Goal: Task Accomplishment & Management: Complete application form

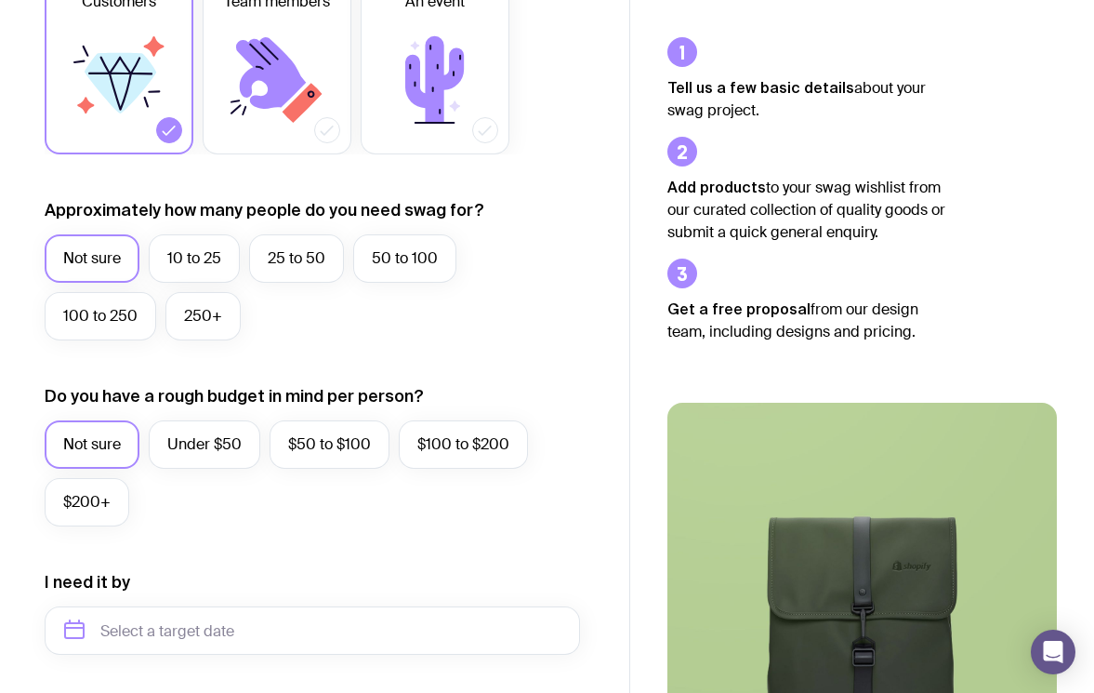
scroll to position [652, 0]
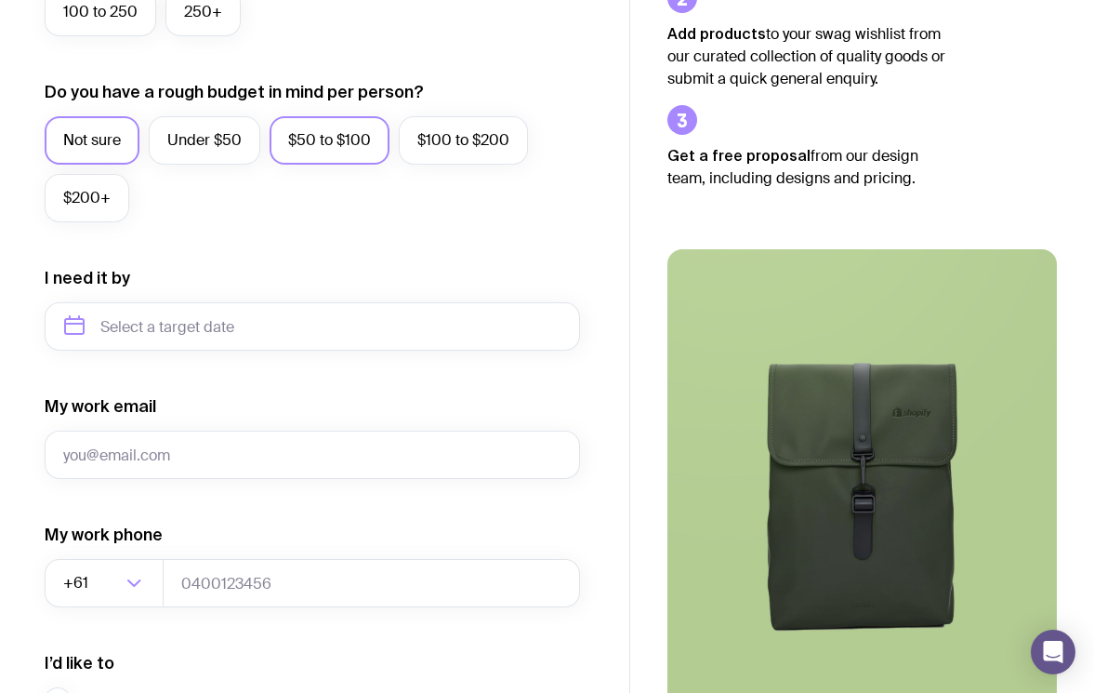
click at [324, 137] on label "$50 to $100" at bounding box center [330, 140] width 120 height 48
click at [0, 0] on input "$50 to $100" at bounding box center [0, 0] width 0 height 0
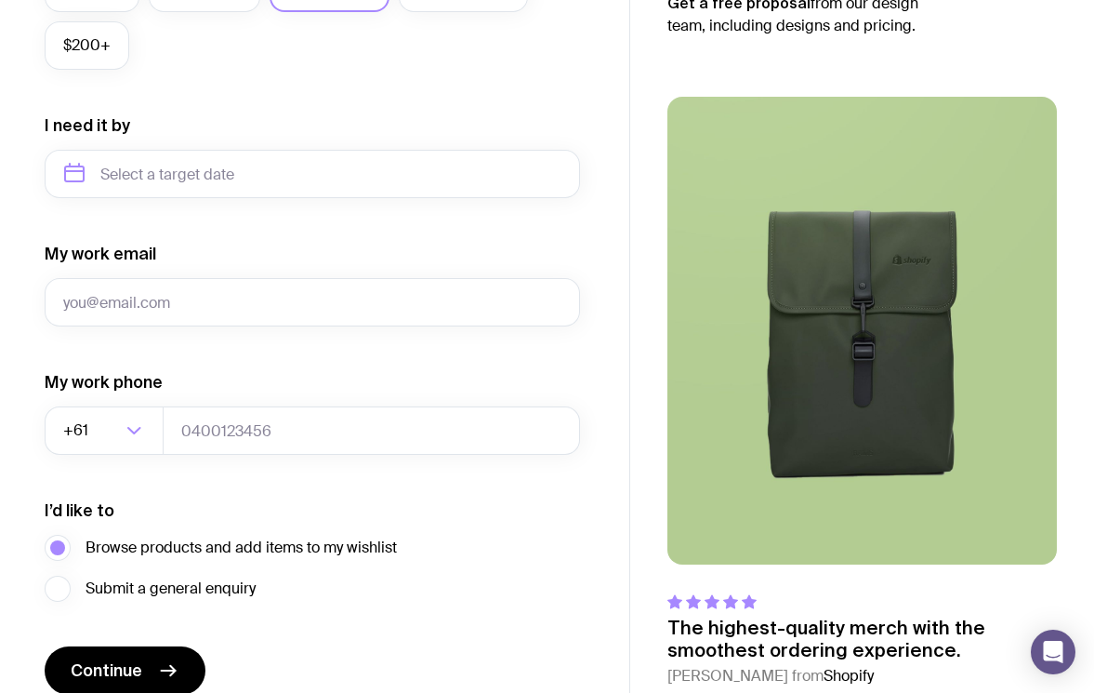
scroll to position [888, 0]
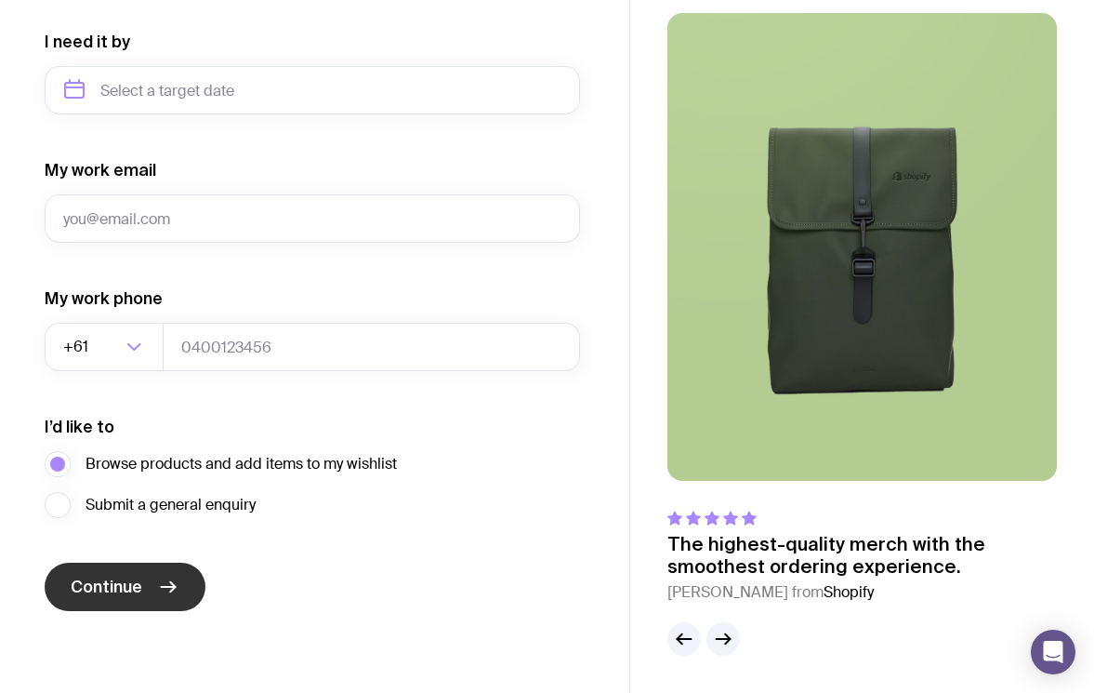
click at [130, 580] on span "Continue" at bounding box center [107, 587] width 72 height 22
click at [727, 625] on button "button" at bounding box center [723, 638] width 33 height 33
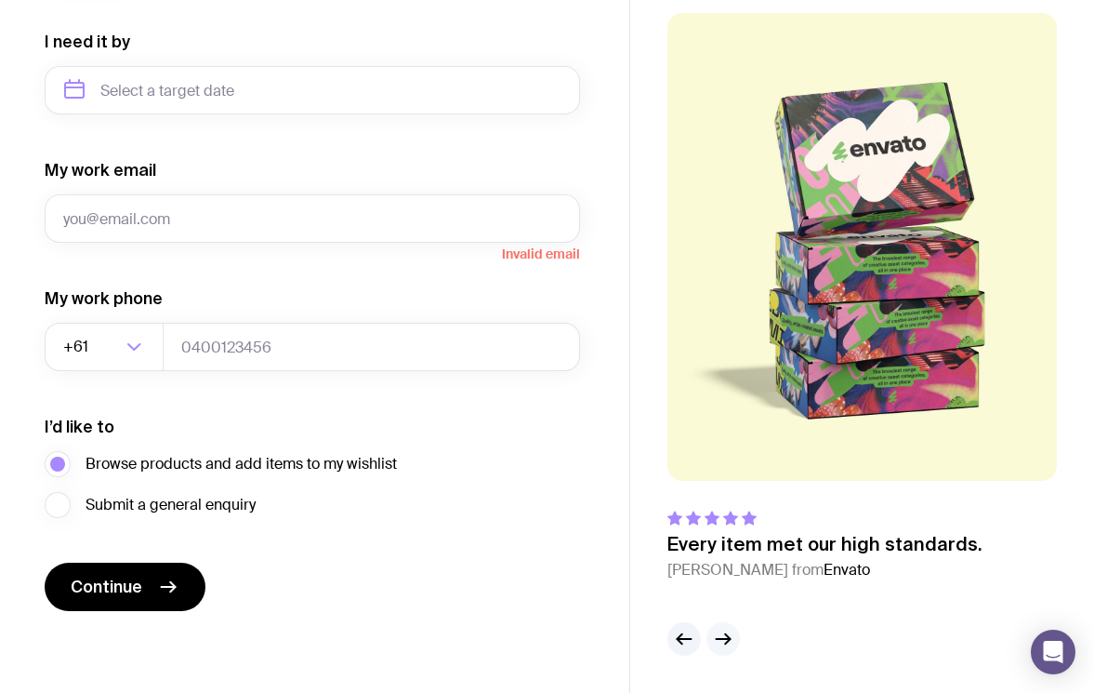
click at [725, 634] on icon "button" at bounding box center [727, 639] width 5 height 10
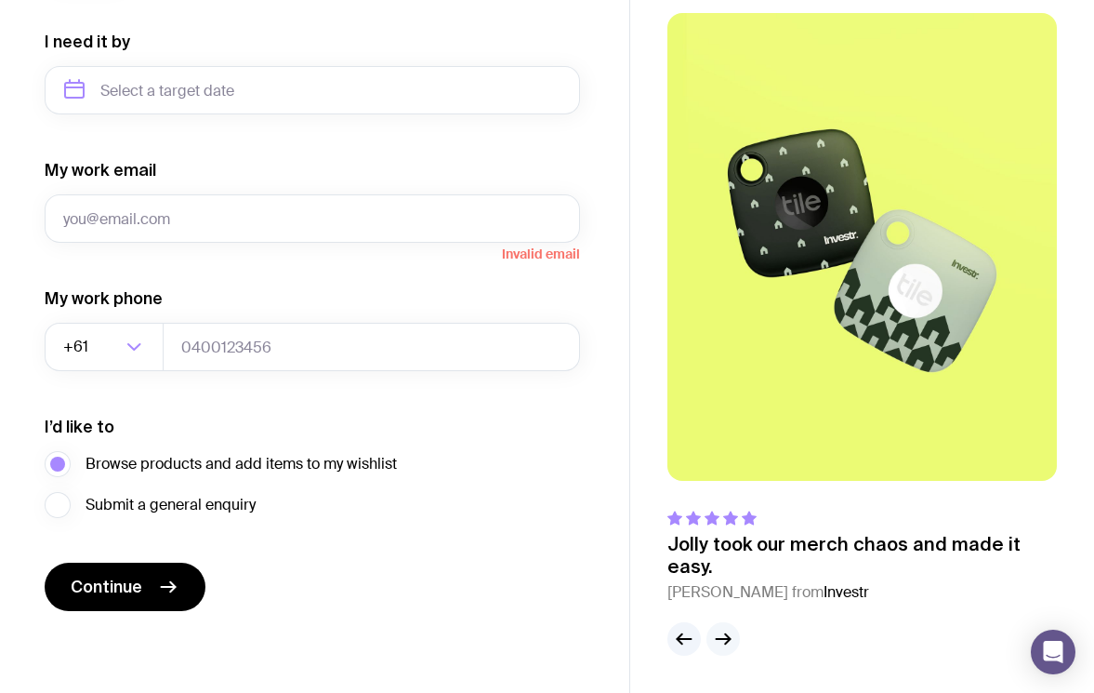
click at [724, 634] on icon "button" at bounding box center [723, 639] width 22 height 22
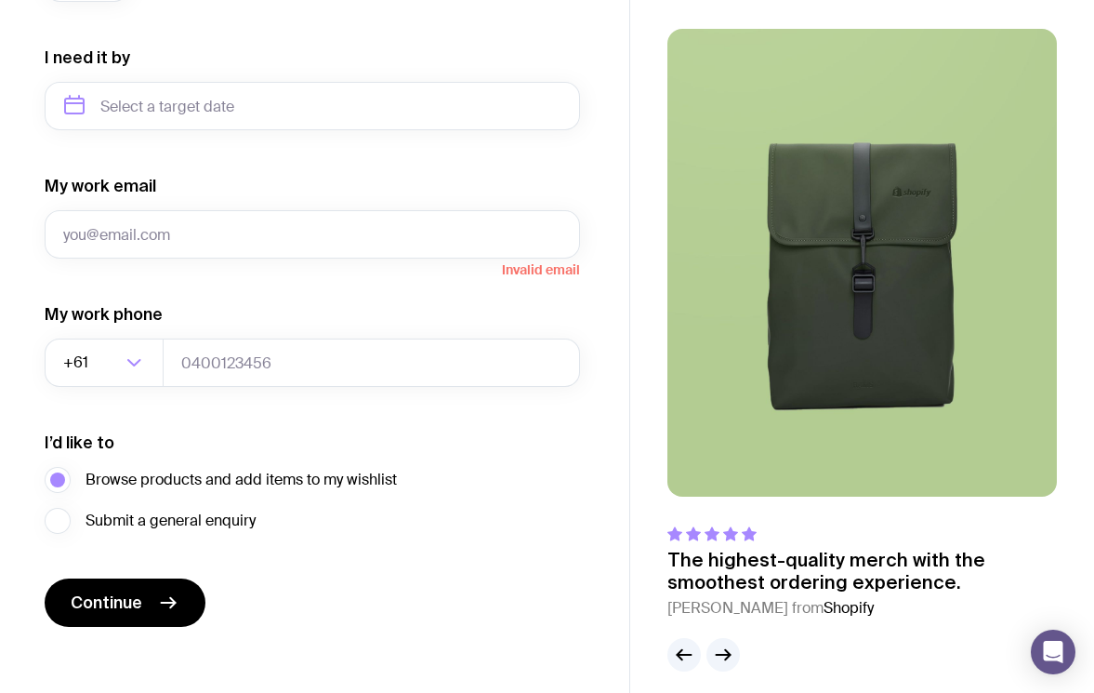
scroll to position [871, 0]
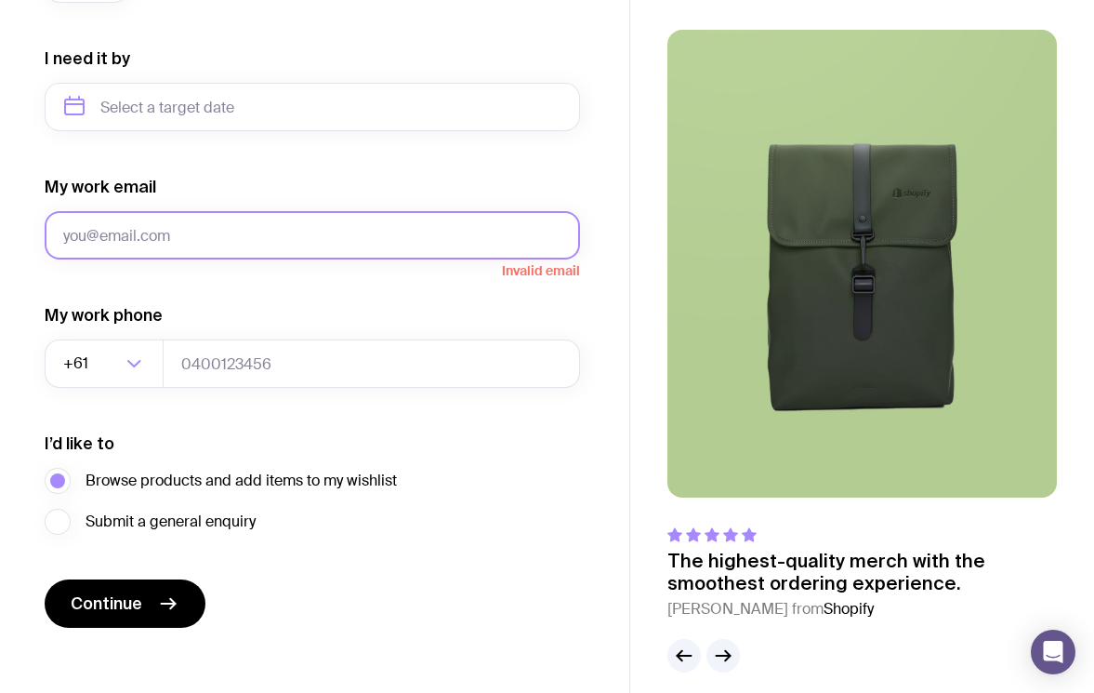
click at [158, 245] on input "My work email" at bounding box center [313, 235] width 536 height 48
type input "[EMAIL_ADDRESS][DOMAIN_NAME]"
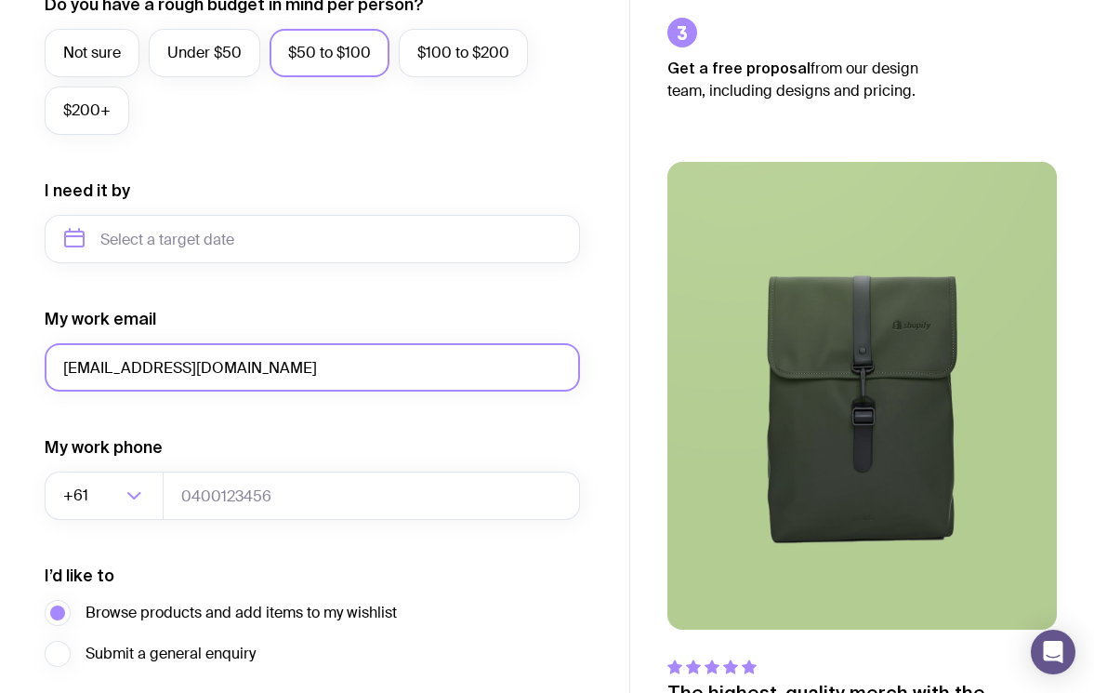
scroll to position [726, 0]
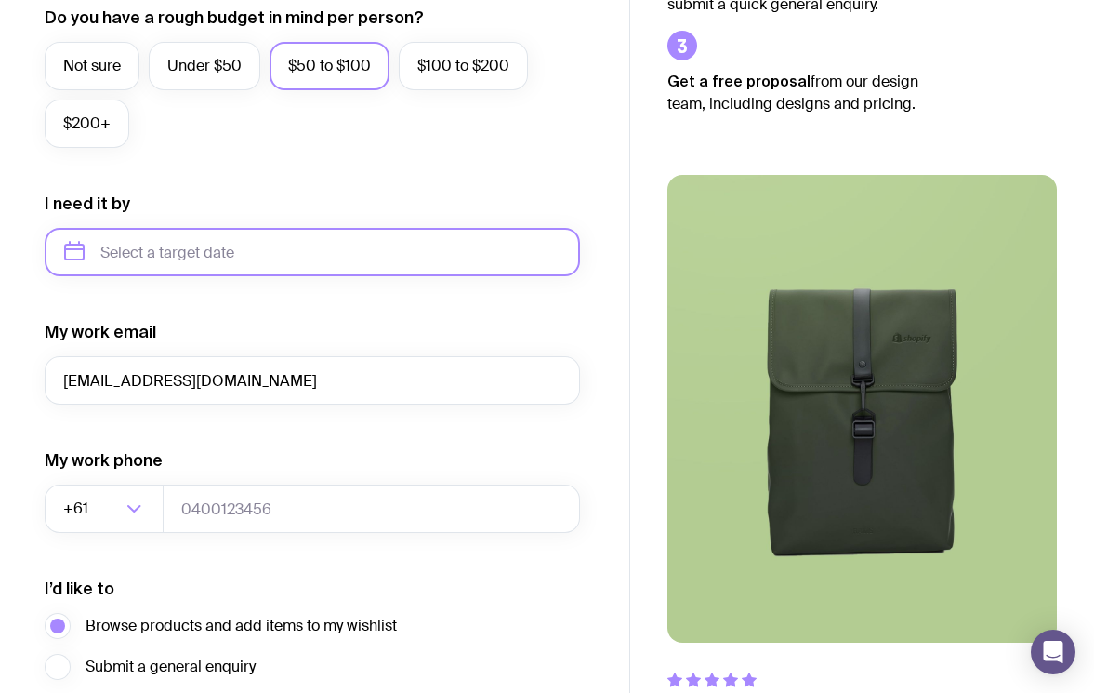
click at [161, 255] on input "text" at bounding box center [313, 252] width 536 height 48
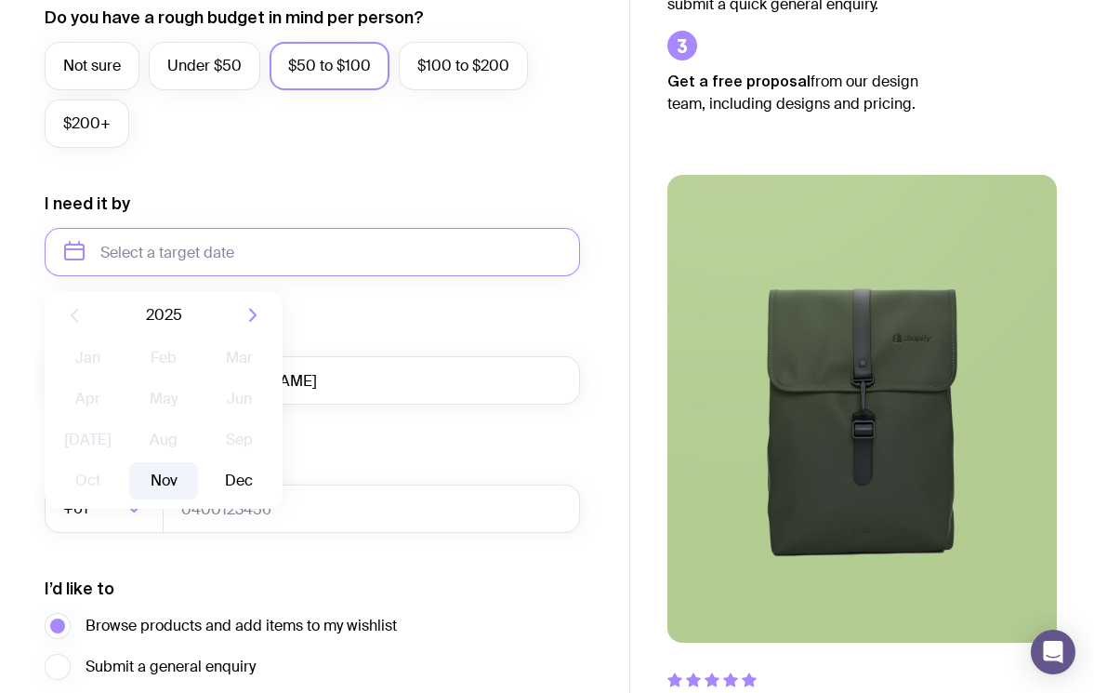
click at [167, 482] on button "Nov" at bounding box center [163, 480] width 68 height 37
type input "[DATE]"
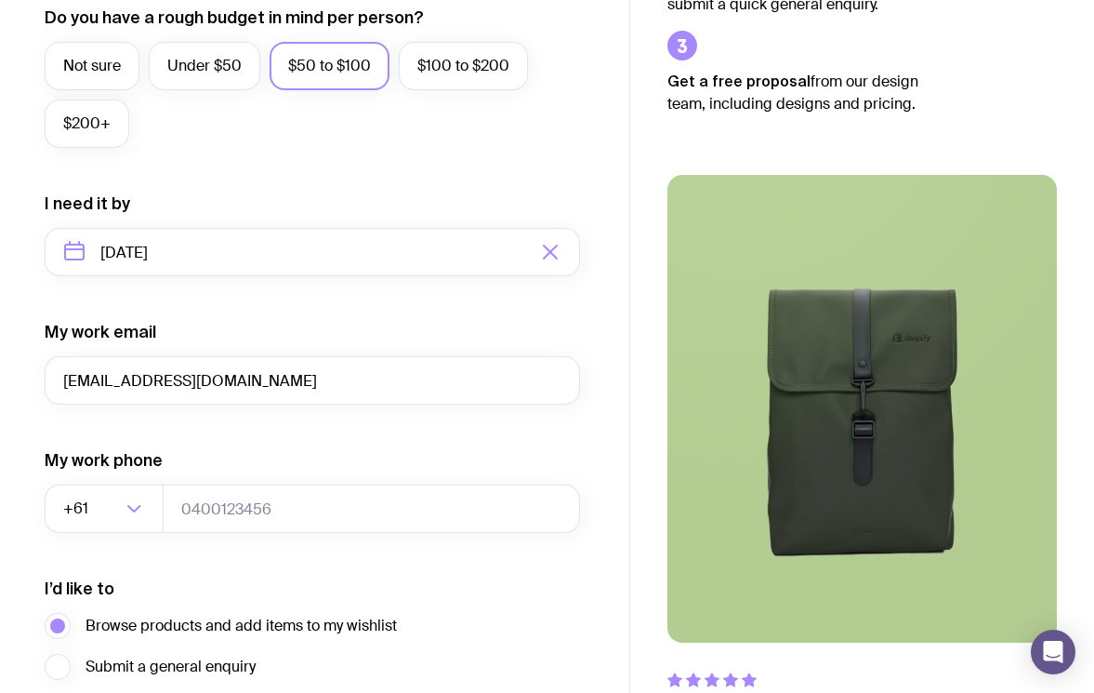
scroll to position [888, 0]
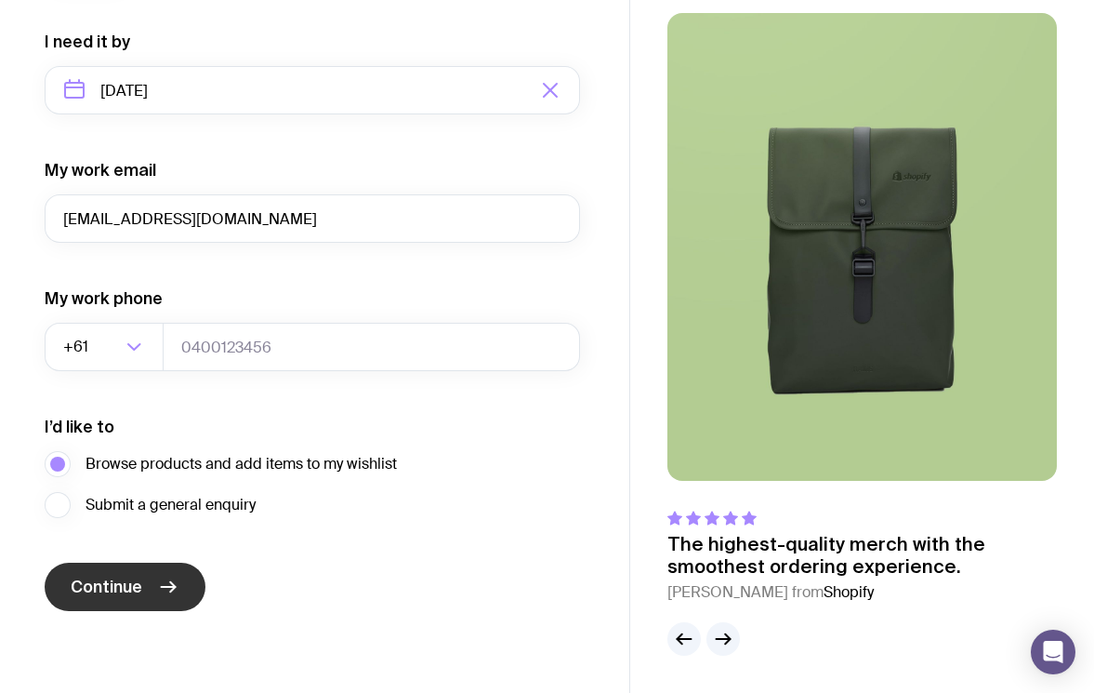
click at [141, 593] on span "Continue" at bounding box center [107, 587] width 72 height 22
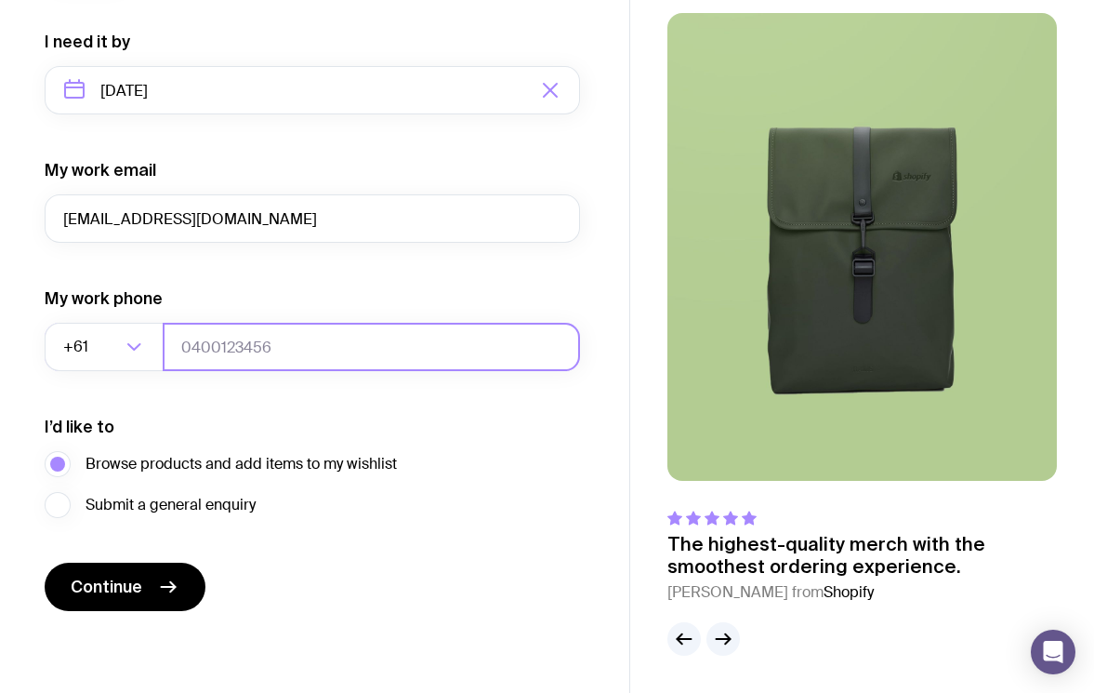
click at [266, 345] on input "tel" at bounding box center [372, 347] width 418 height 48
type input "477370163"
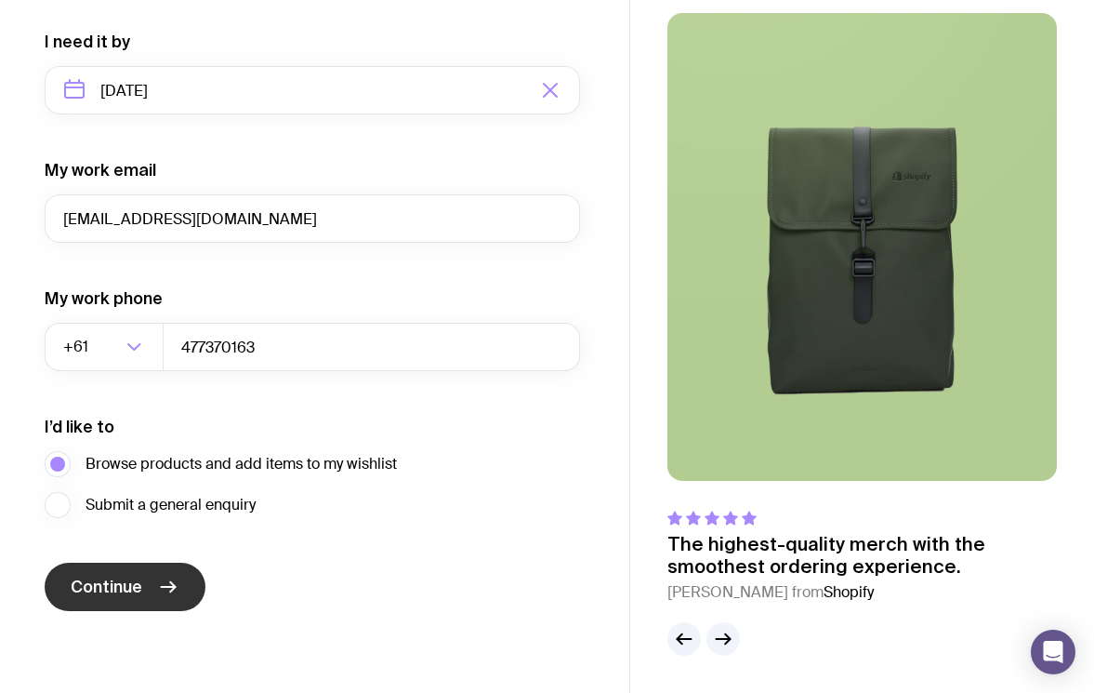
click at [122, 590] on span "Continue" at bounding box center [107, 587] width 72 height 22
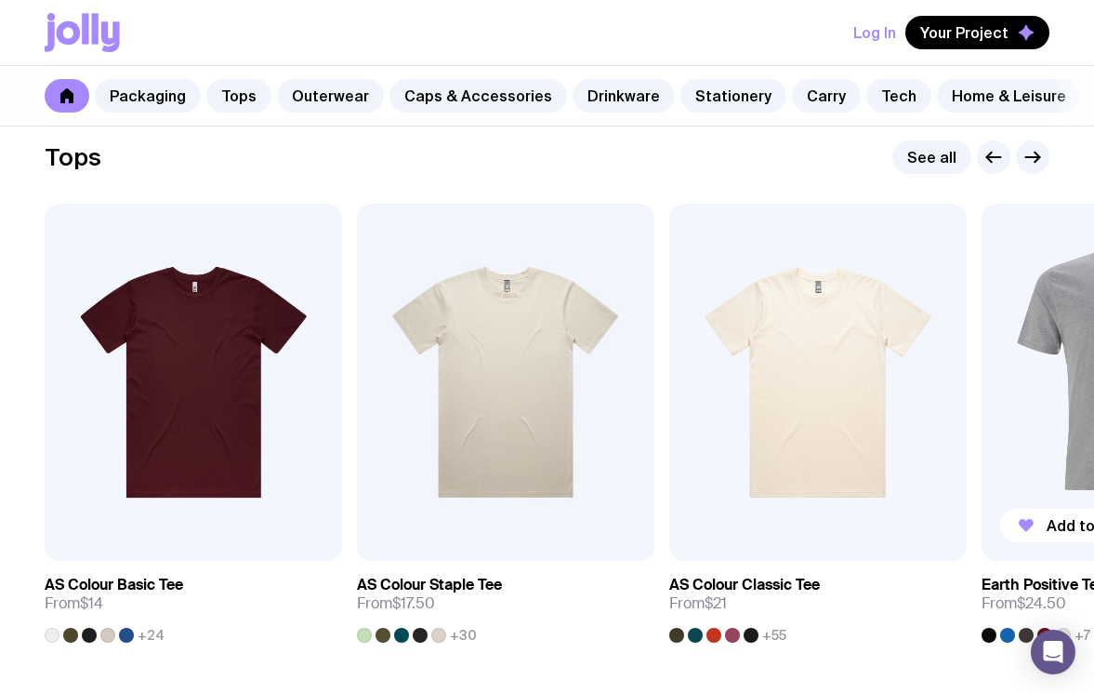
scroll to position [868, 0]
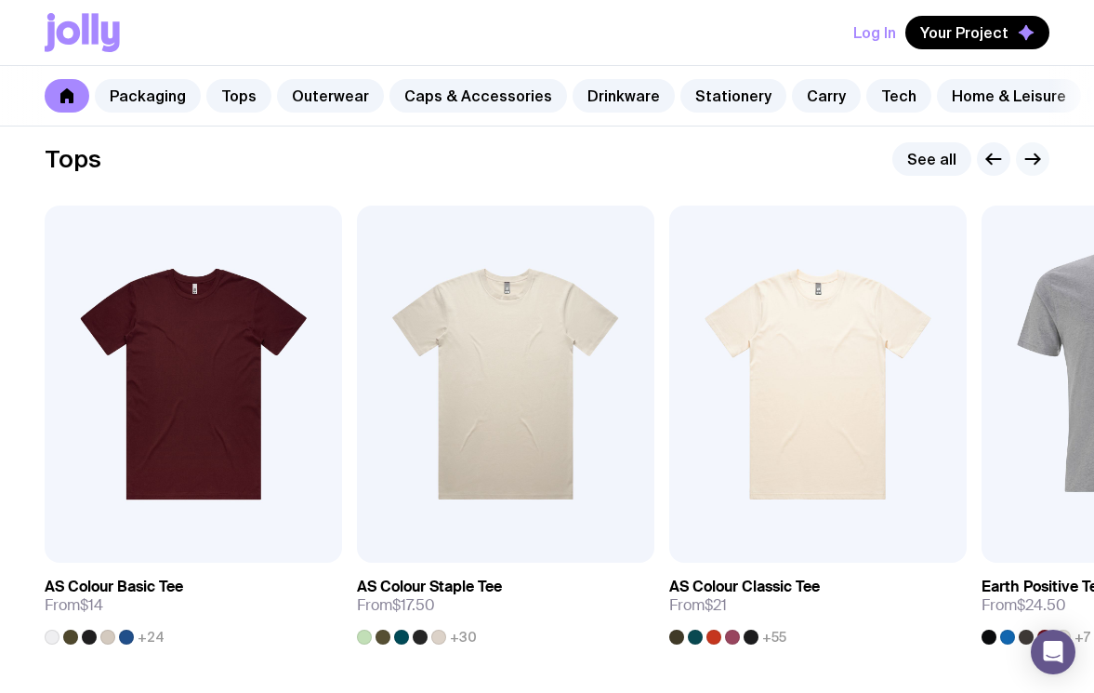
click at [1034, 162] on icon "button" at bounding box center [1033, 159] width 22 height 22
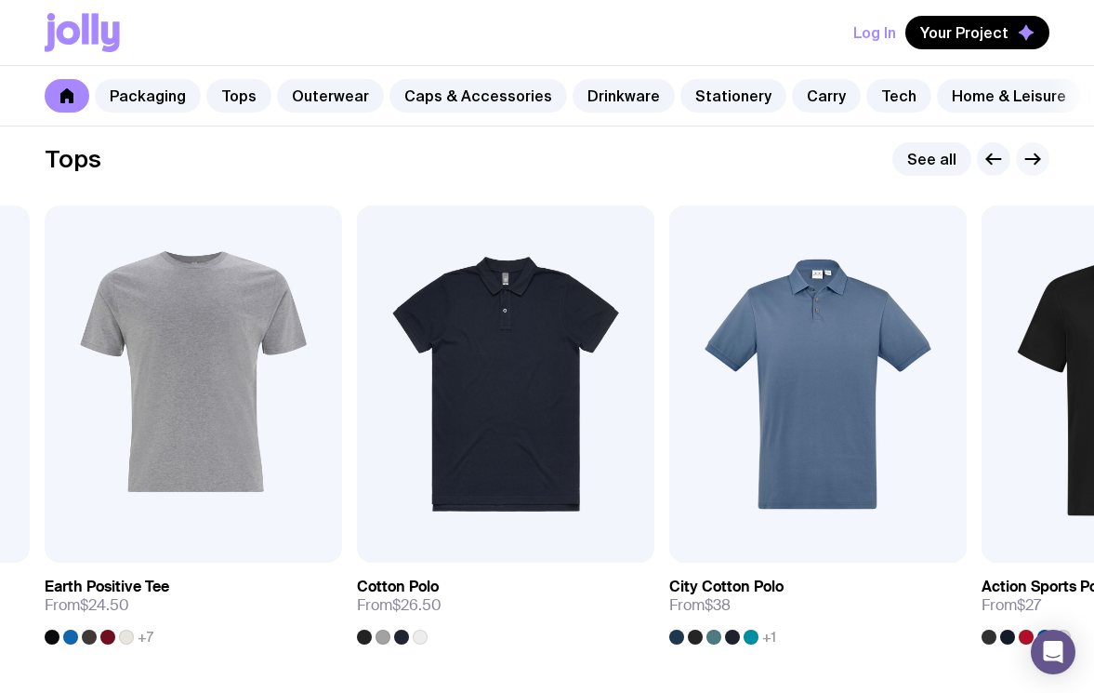
click at [1034, 162] on icon "button" at bounding box center [1033, 159] width 22 height 22
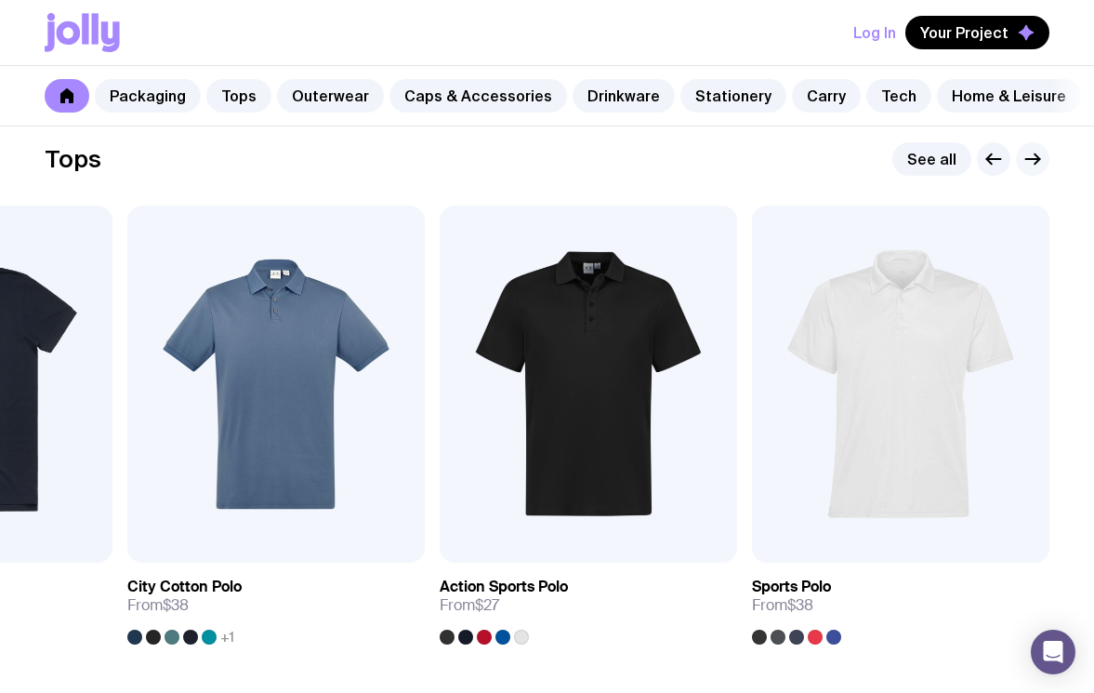
click at [1034, 162] on icon "button" at bounding box center [1033, 159] width 22 height 22
click at [1029, 160] on icon "button" at bounding box center [1033, 159] width 22 height 22
click at [989, 159] on icon "button" at bounding box center [995, 159] width 14 height 0
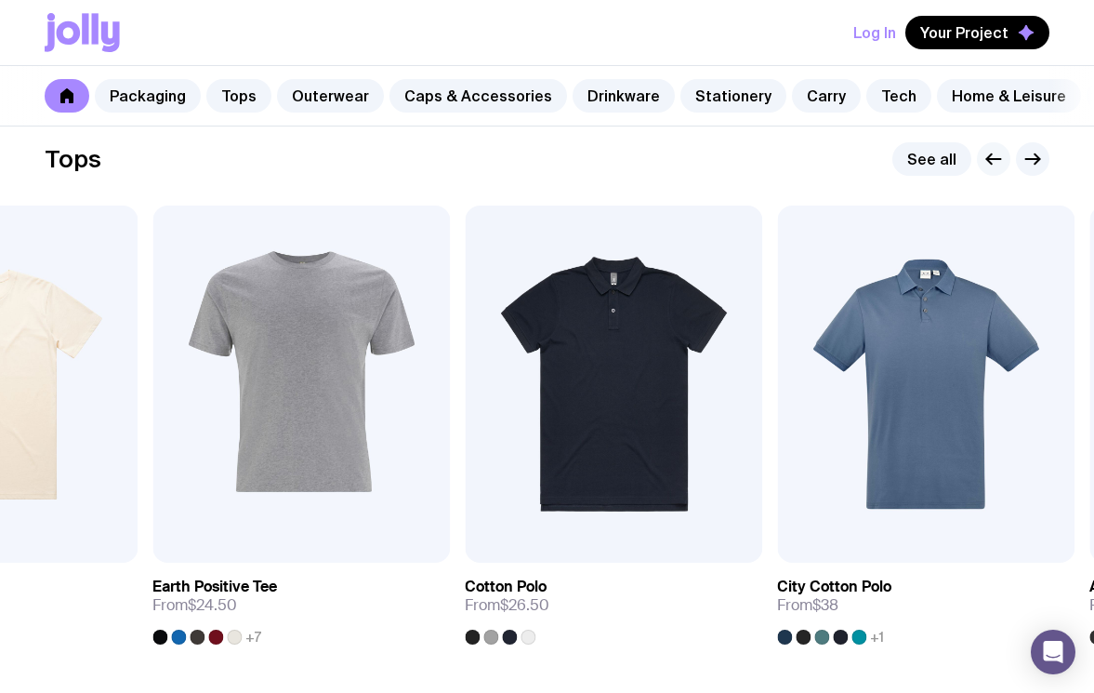
click at [989, 159] on icon "button" at bounding box center [995, 159] width 14 height 0
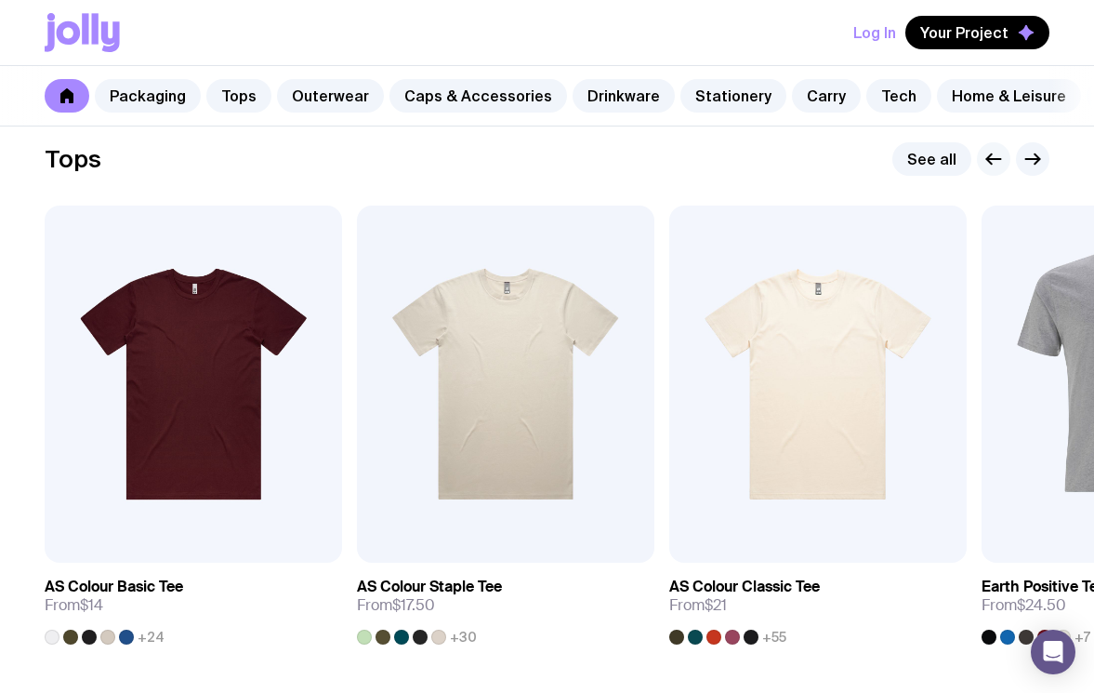
click at [989, 159] on icon "button" at bounding box center [995, 159] width 14 height 0
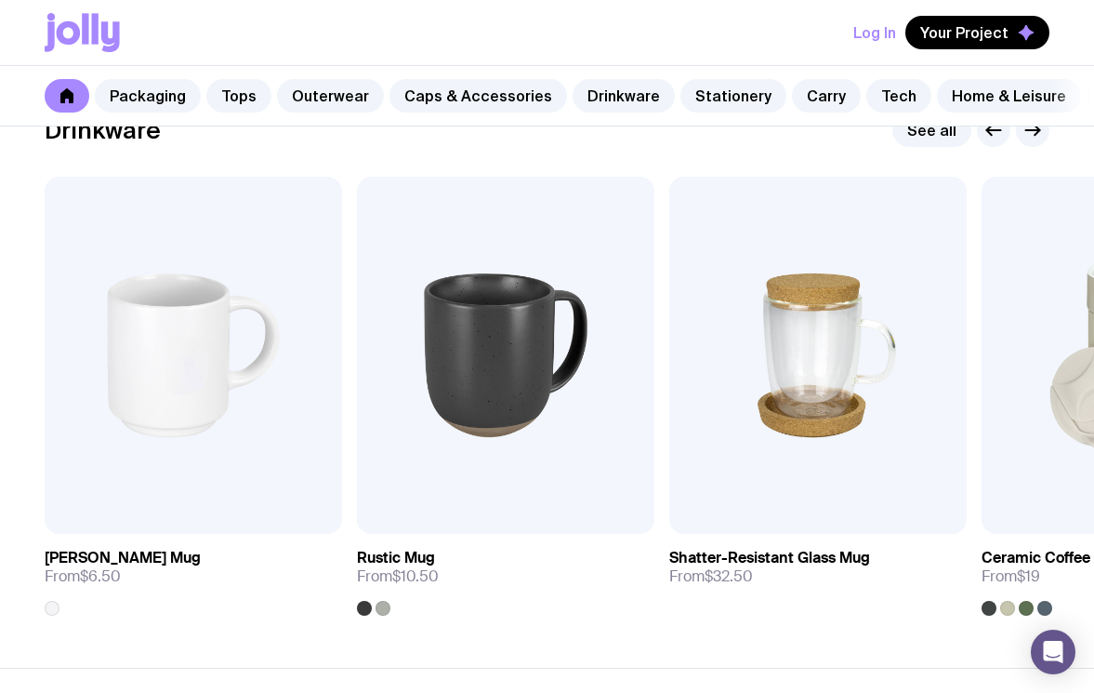
scroll to position [2717, 0]
click at [1031, 139] on icon "button" at bounding box center [1033, 131] width 22 height 22
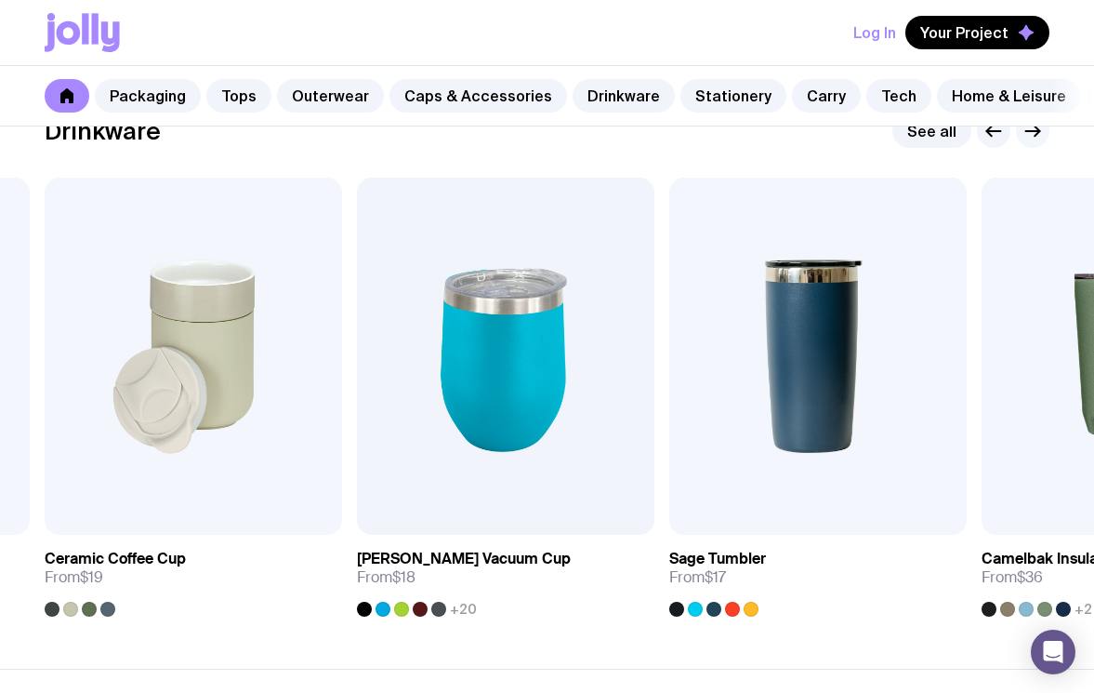
click at [1031, 139] on icon "button" at bounding box center [1033, 131] width 22 height 22
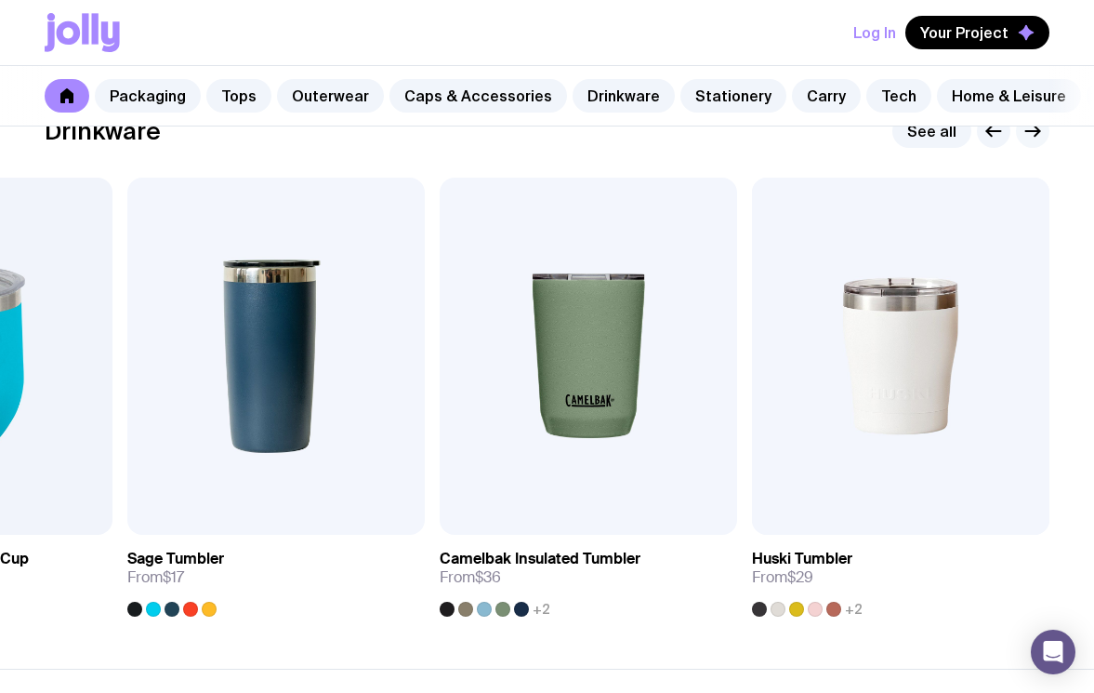
click at [1031, 139] on icon "button" at bounding box center [1033, 131] width 22 height 22
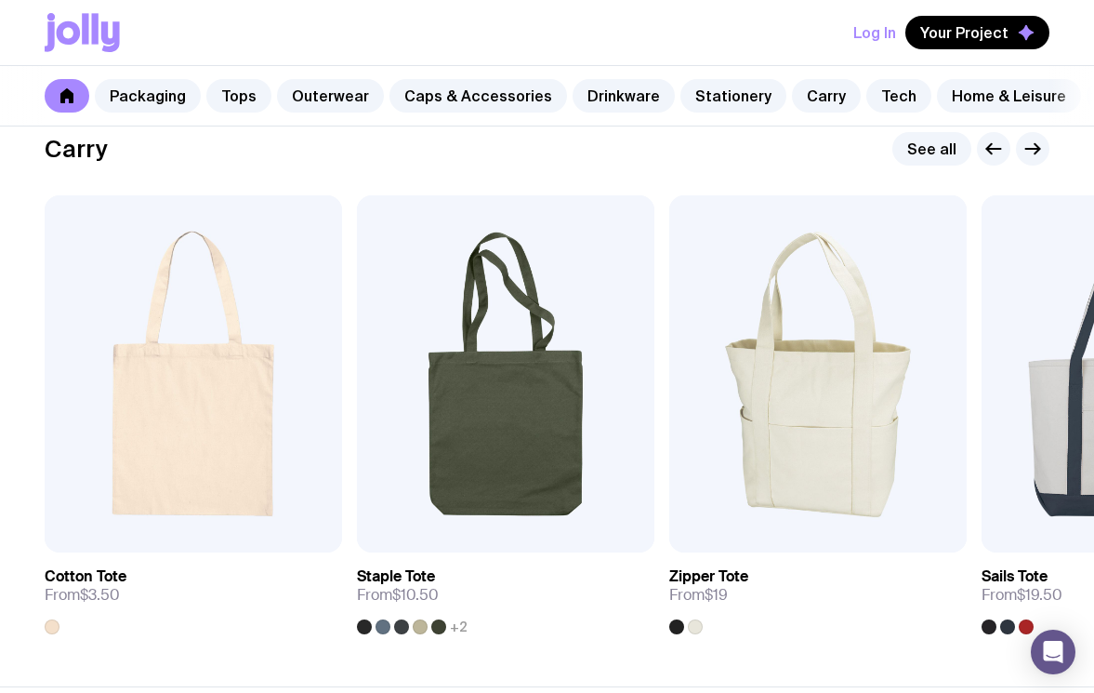
scroll to position [3909, 0]
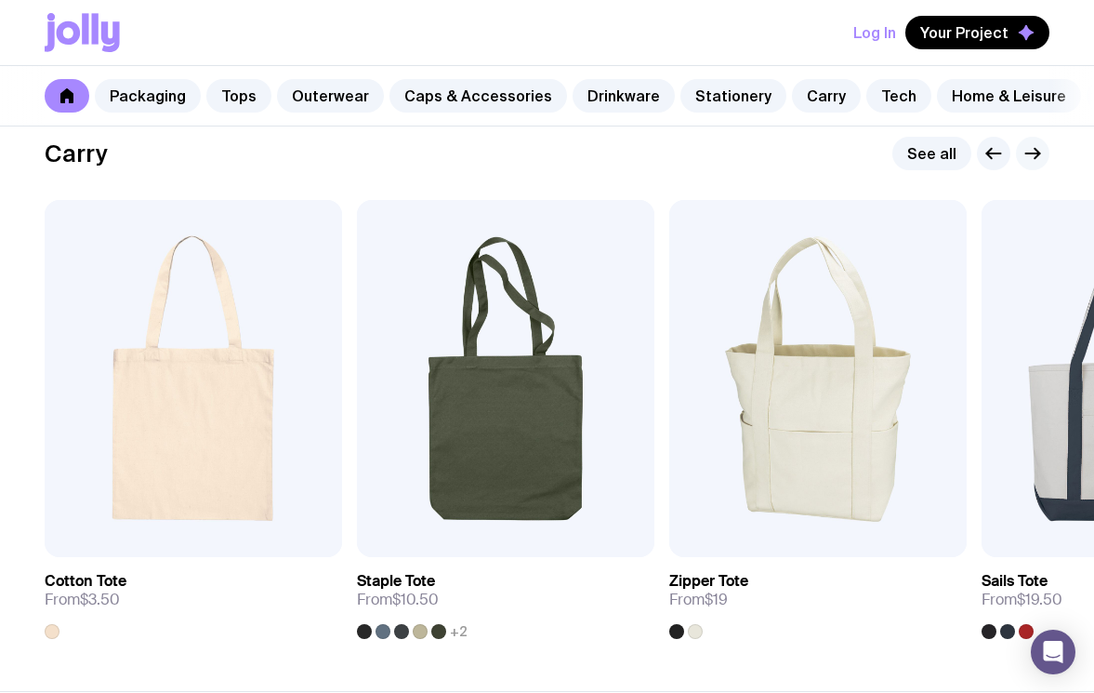
click at [1036, 151] on icon "button" at bounding box center [1037, 154] width 5 height 10
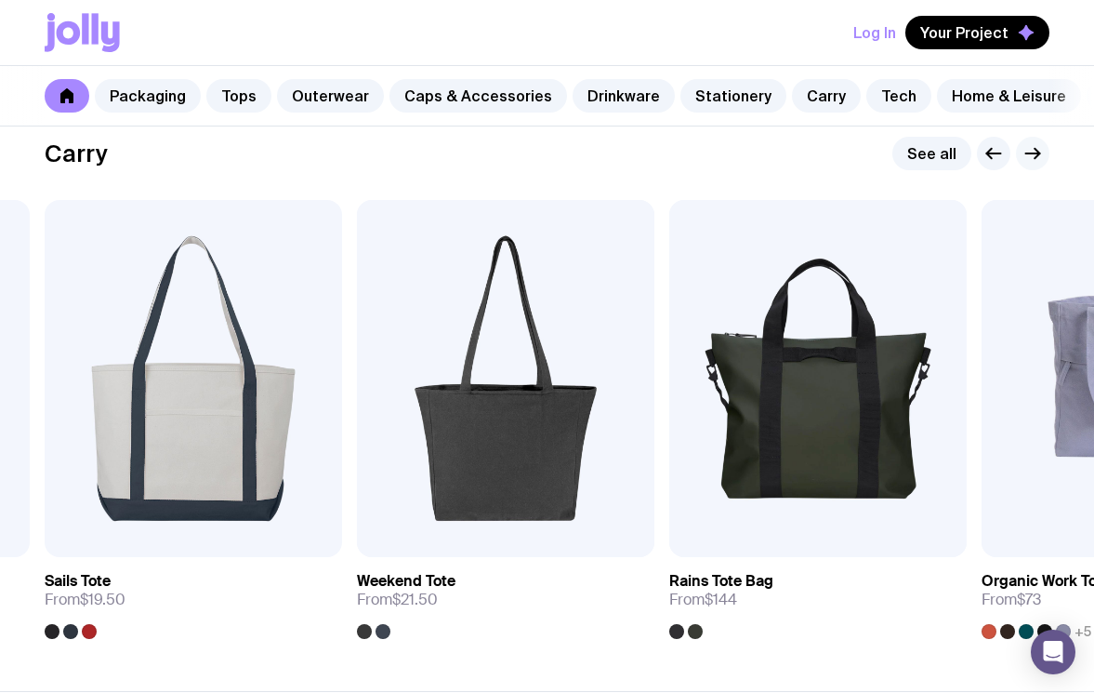
click at [1036, 151] on icon "button" at bounding box center [1037, 154] width 5 height 10
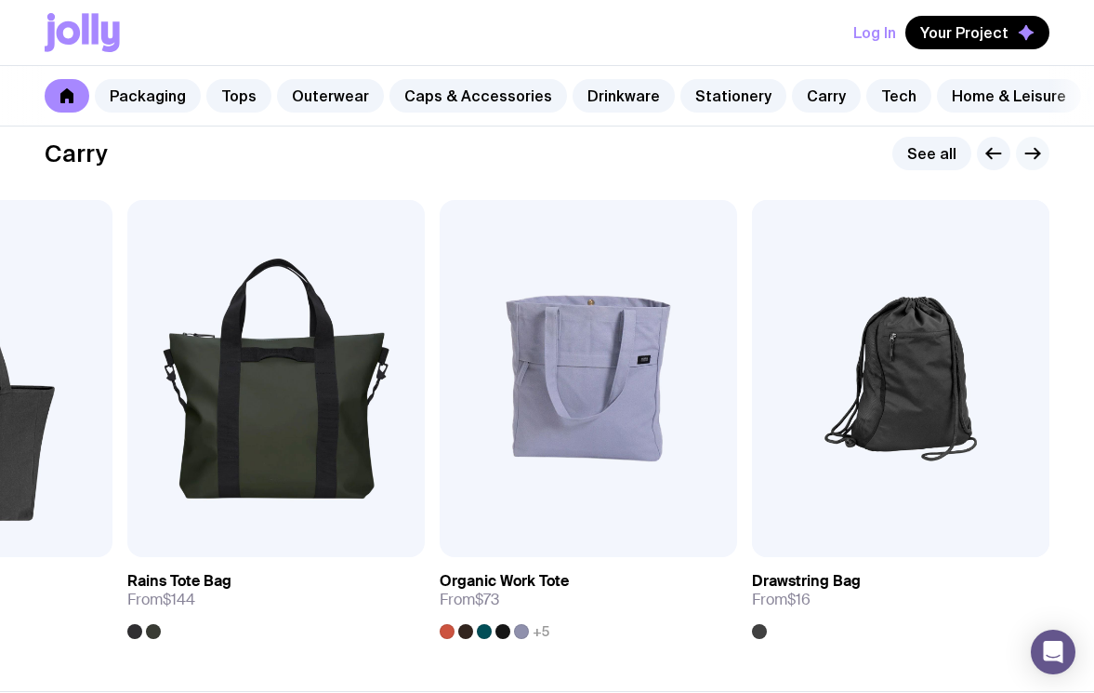
click at [1036, 151] on icon "button" at bounding box center [1037, 154] width 5 height 10
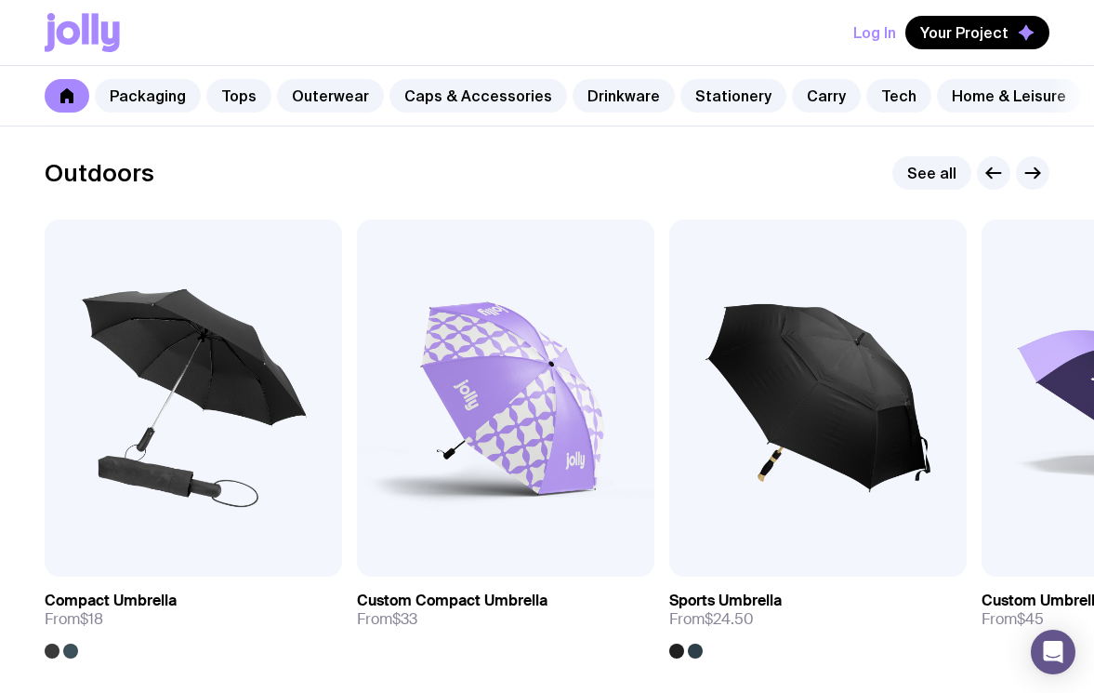
scroll to position [5716, 0]
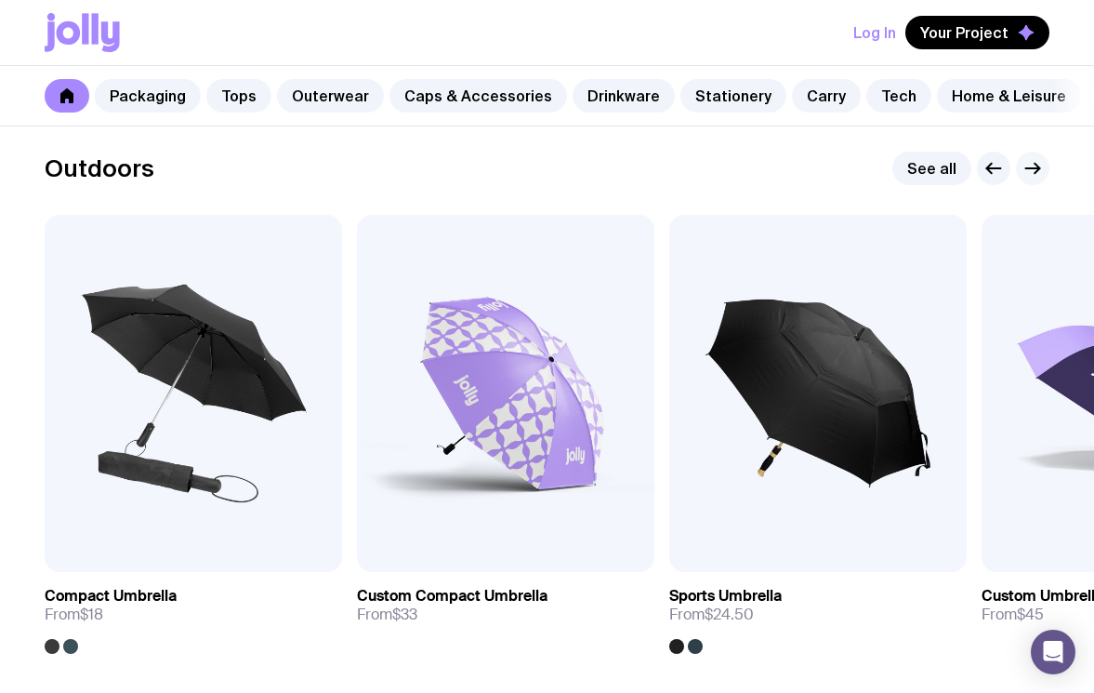
click at [1037, 168] on icon "button" at bounding box center [1034, 168] width 14 height 0
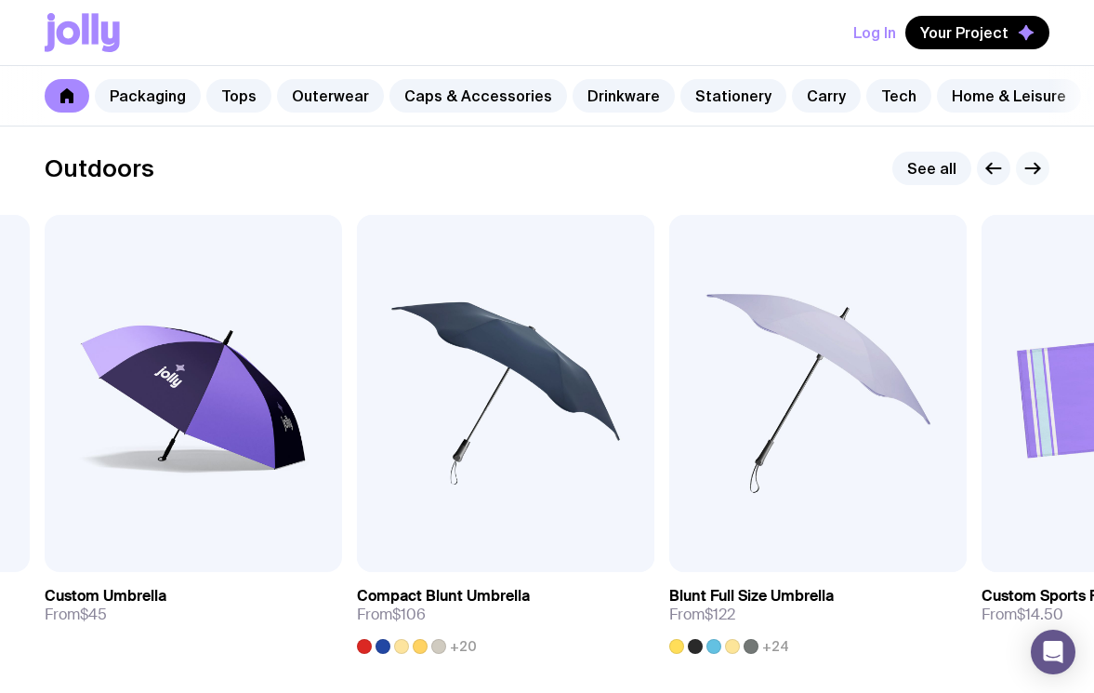
click at [1037, 168] on icon "button" at bounding box center [1034, 168] width 14 height 0
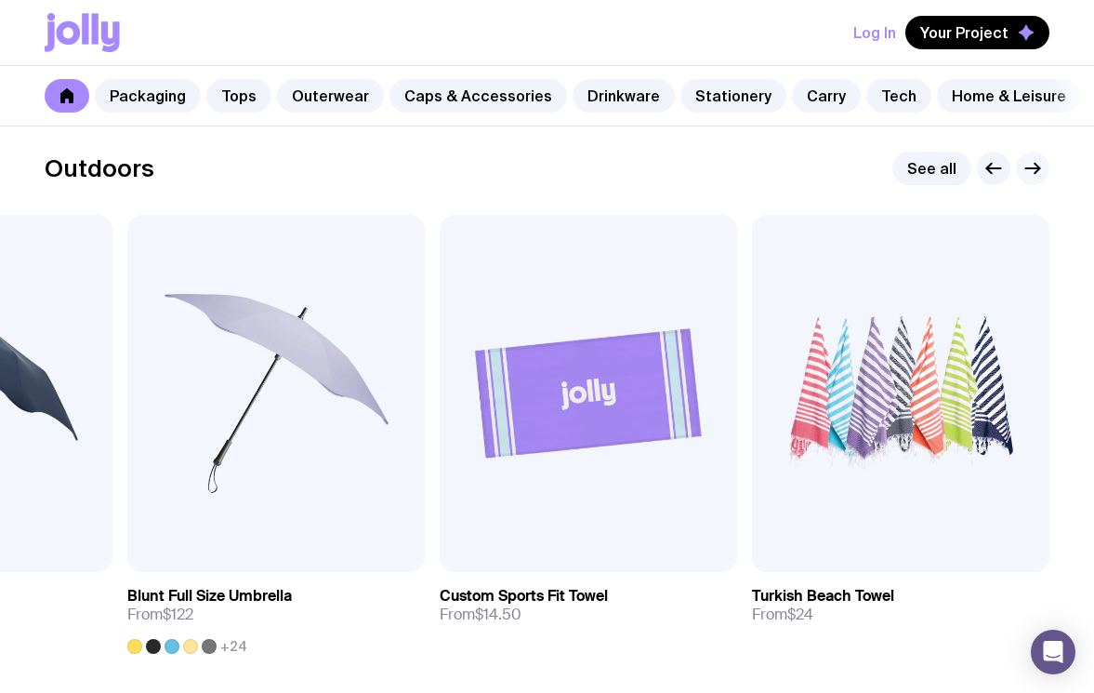
click at [1037, 168] on icon "button" at bounding box center [1034, 168] width 14 height 0
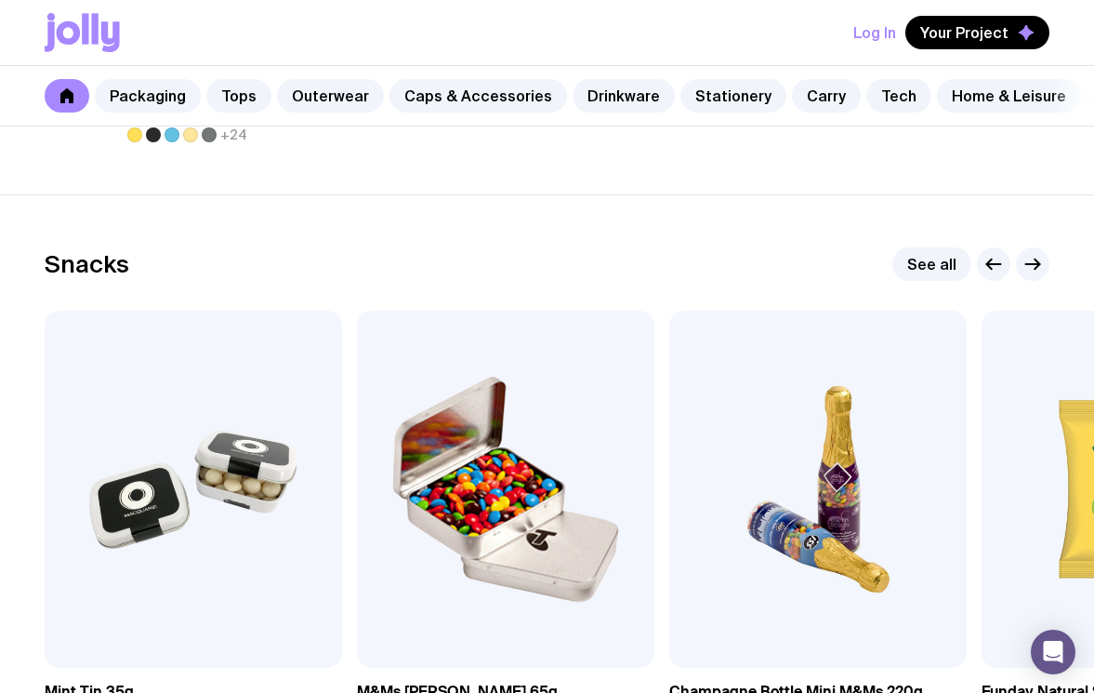
scroll to position [6354, 0]
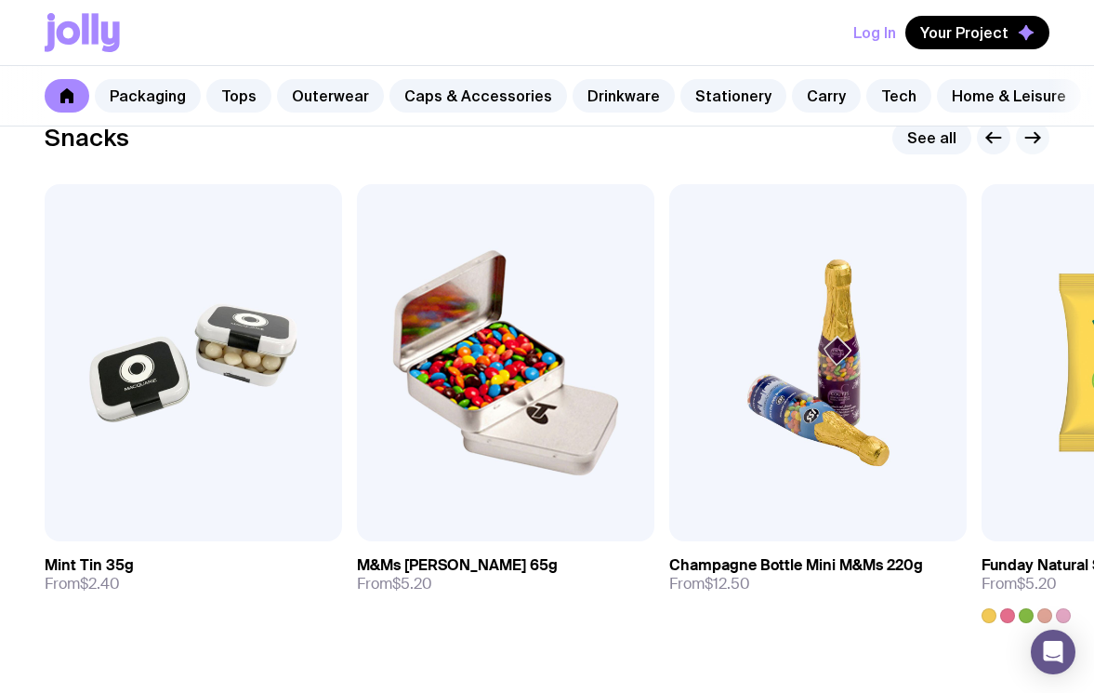
click at [1032, 135] on icon "button" at bounding box center [1033, 137] width 22 height 22
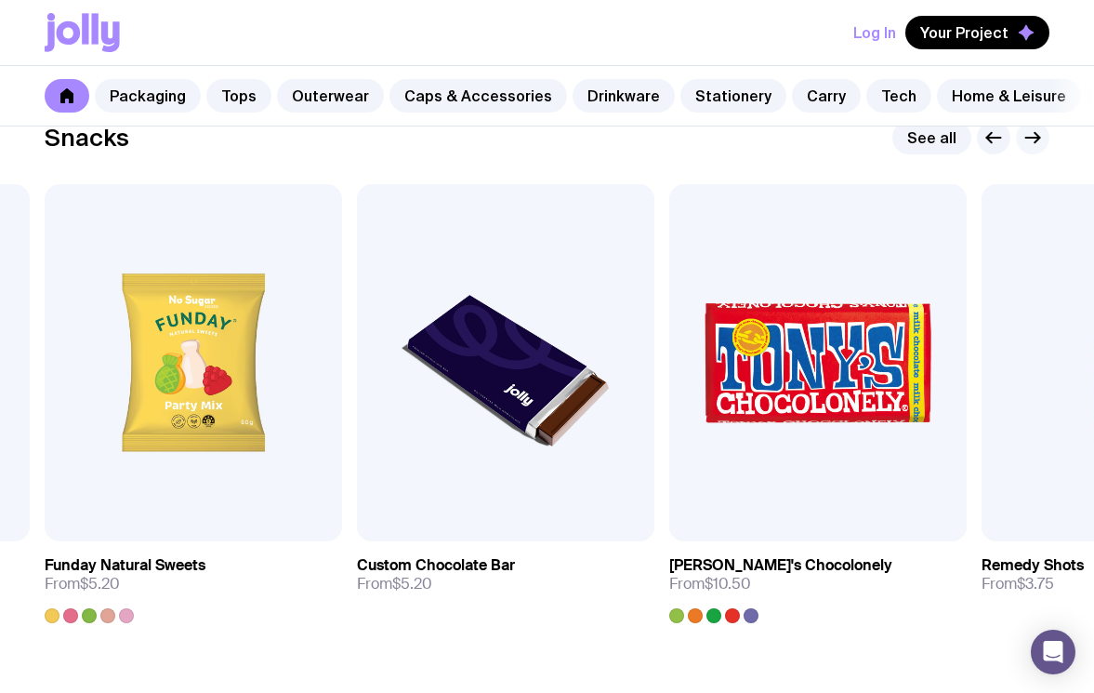
click at [1032, 135] on icon "button" at bounding box center [1033, 137] width 22 height 22
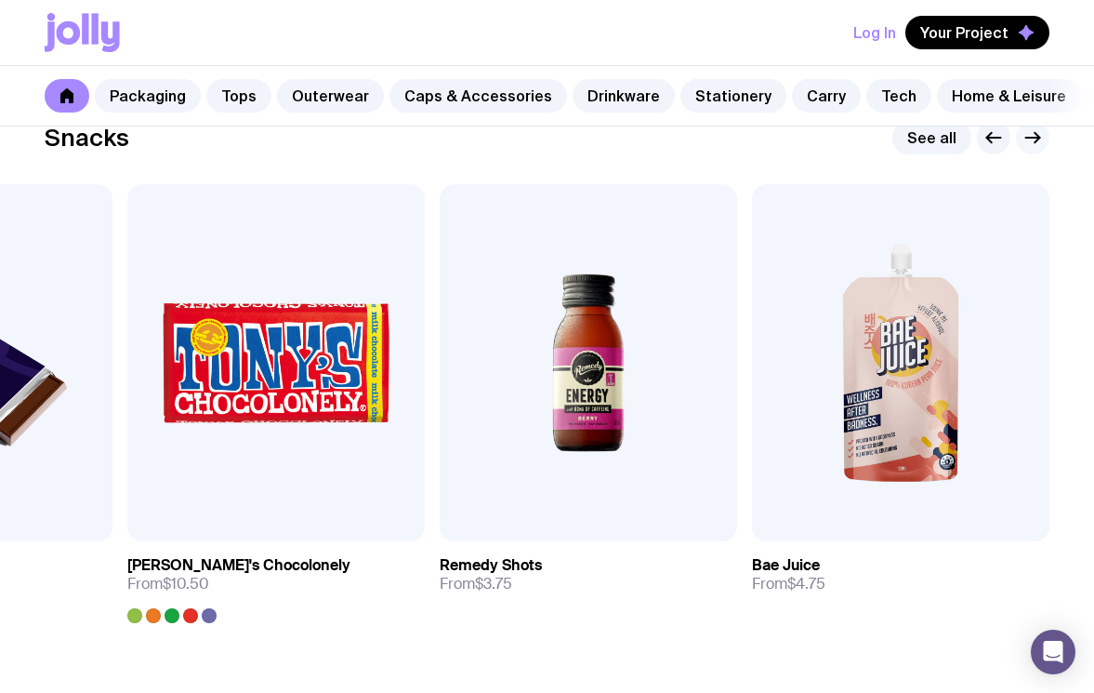
click at [1032, 135] on icon "button" at bounding box center [1033, 137] width 22 height 22
